Goal: Find contact information: Find contact information

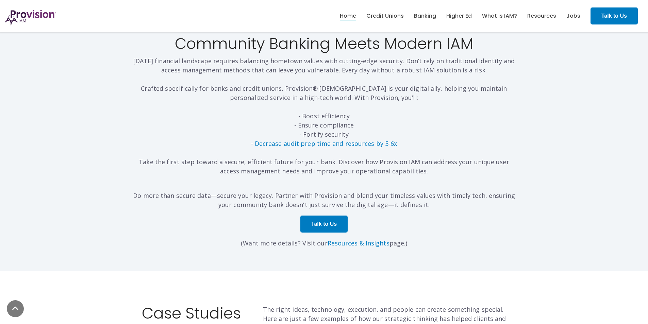
scroll to position [2499, 0]
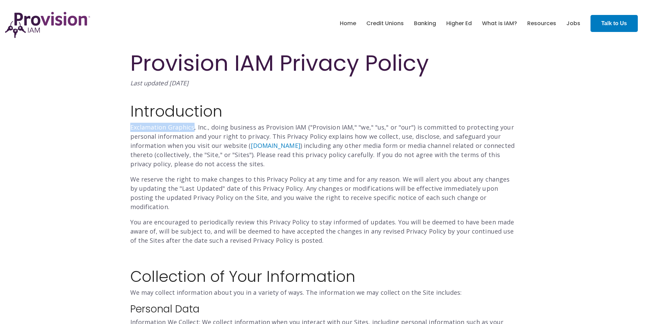
drag, startPoint x: 129, startPoint y: 128, endPoint x: 192, endPoint y: 131, distance: 63.0
copy span "Exclamation Graphics"
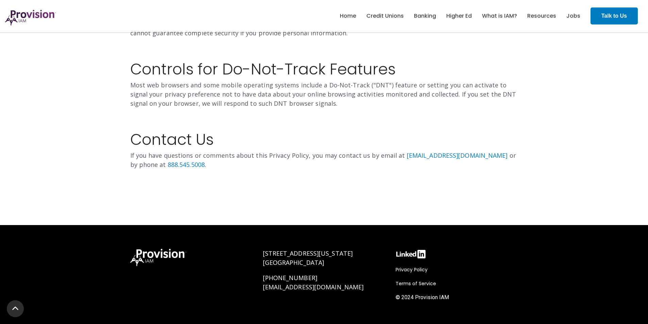
scroll to position [983, 0]
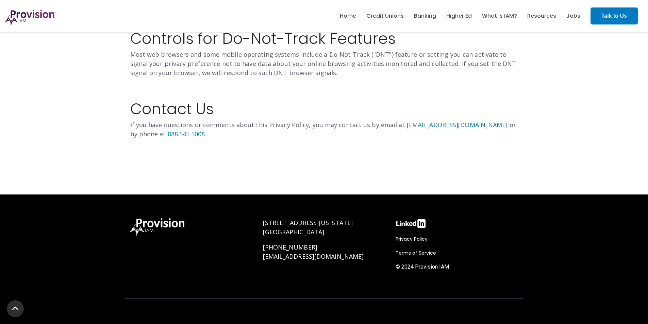
click at [281, 228] on span "[GEOGRAPHIC_DATA]" at bounding box center [294, 232] width 62 height 8
copy span "[GEOGRAPHIC_DATA]"
drag, startPoint x: 258, startPoint y: 224, endPoint x: 328, endPoint y: 144, distance: 106.6
click at [341, 216] on div "[STREET_ADDRESS][US_STATE] [PHONE_NUMBER] [EMAIL_ADDRESS][DOMAIN_NAME]" at bounding box center [324, 251] width 133 height 78
drag, startPoint x: 253, startPoint y: 214, endPoint x: 330, endPoint y: 210, distance: 77.7
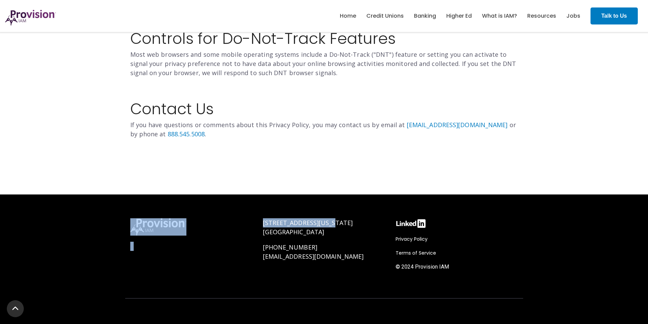
click at [330, 215] on div "[STREET_ADDRESS][US_STATE] [PHONE_NUMBER] [EMAIL_ADDRESS][DOMAIN_NAME] Privacy …" at bounding box center [324, 251] width 398 height 78
copy div "[STREET_ADDRESS][US_STATE]"
